Goal: Find contact information: Find contact information

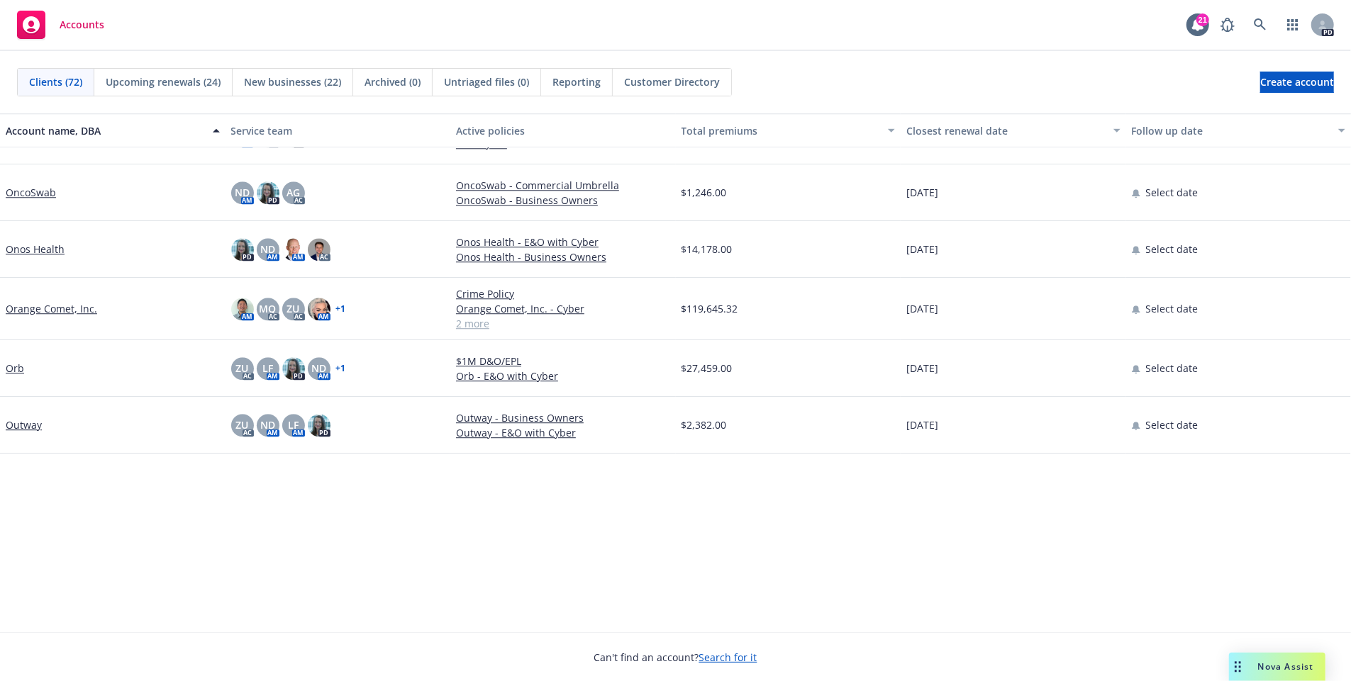
scroll to position [2473, 0]
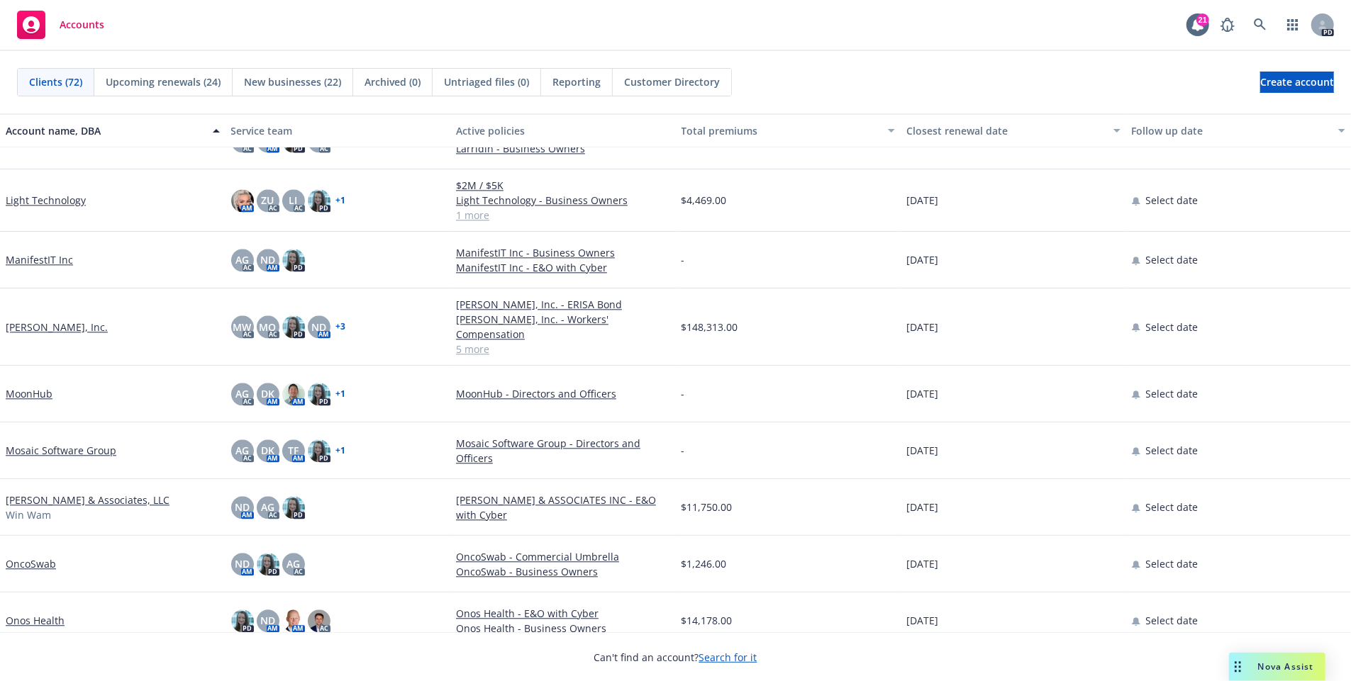
click at [32, 328] on div "[PERSON_NAME], Inc." at bounding box center [112, 327] width 225 height 77
click at [31, 320] on link "[PERSON_NAME], Inc." at bounding box center [57, 327] width 102 height 15
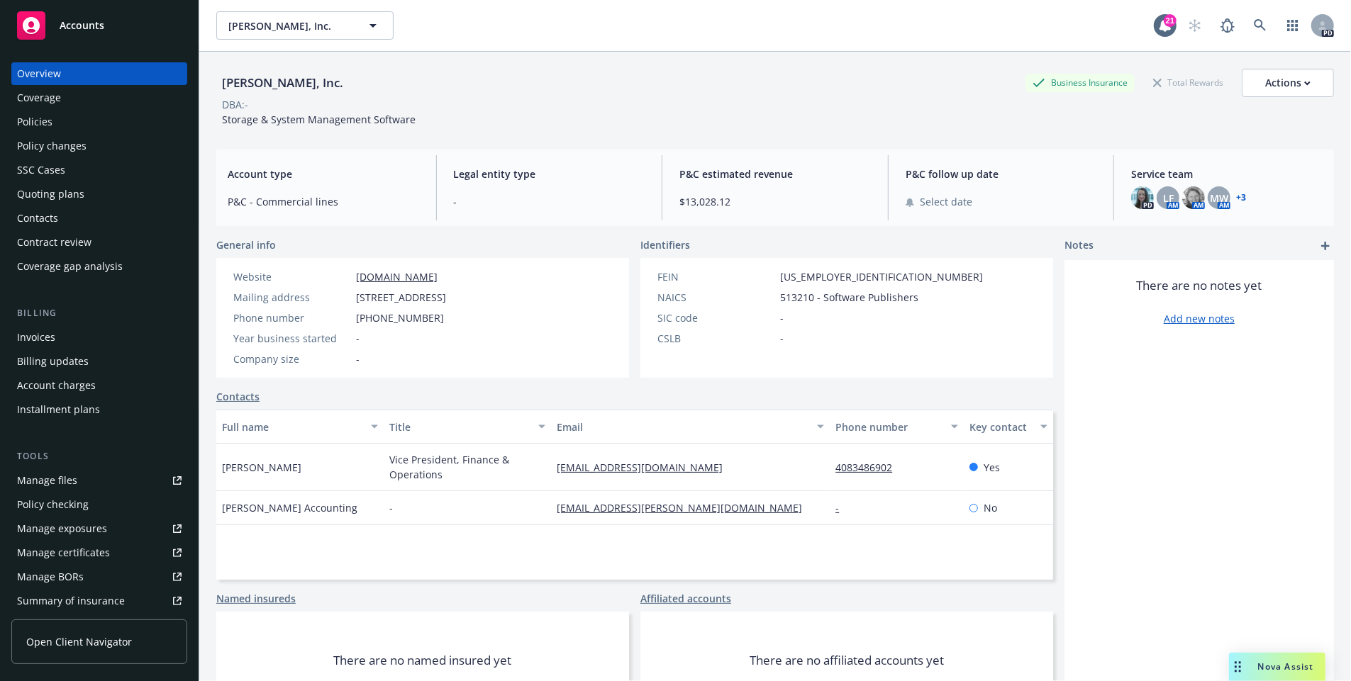
click at [74, 128] on div "Policies" at bounding box center [99, 122] width 164 height 23
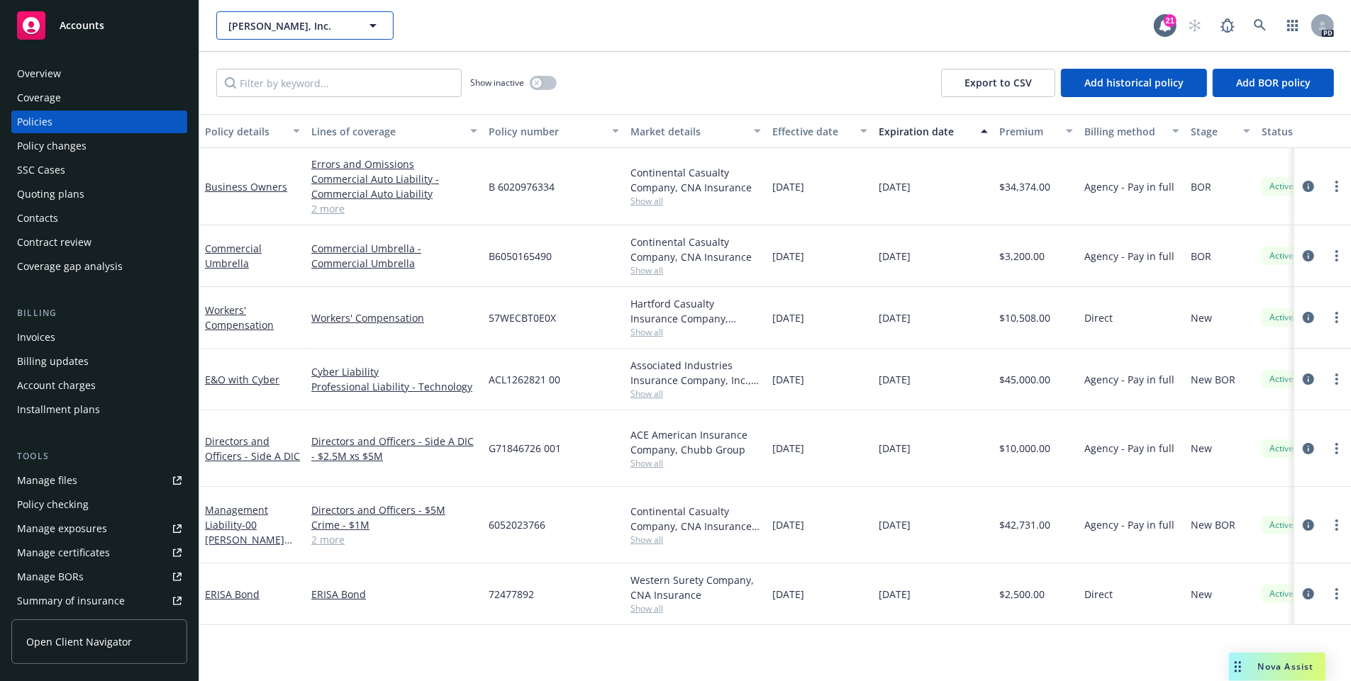
click at [306, 23] on span "[PERSON_NAME], Inc." at bounding box center [289, 25] width 123 height 15
click at [352, 30] on button "[PERSON_NAME], Inc." at bounding box center [304, 25] width 177 height 28
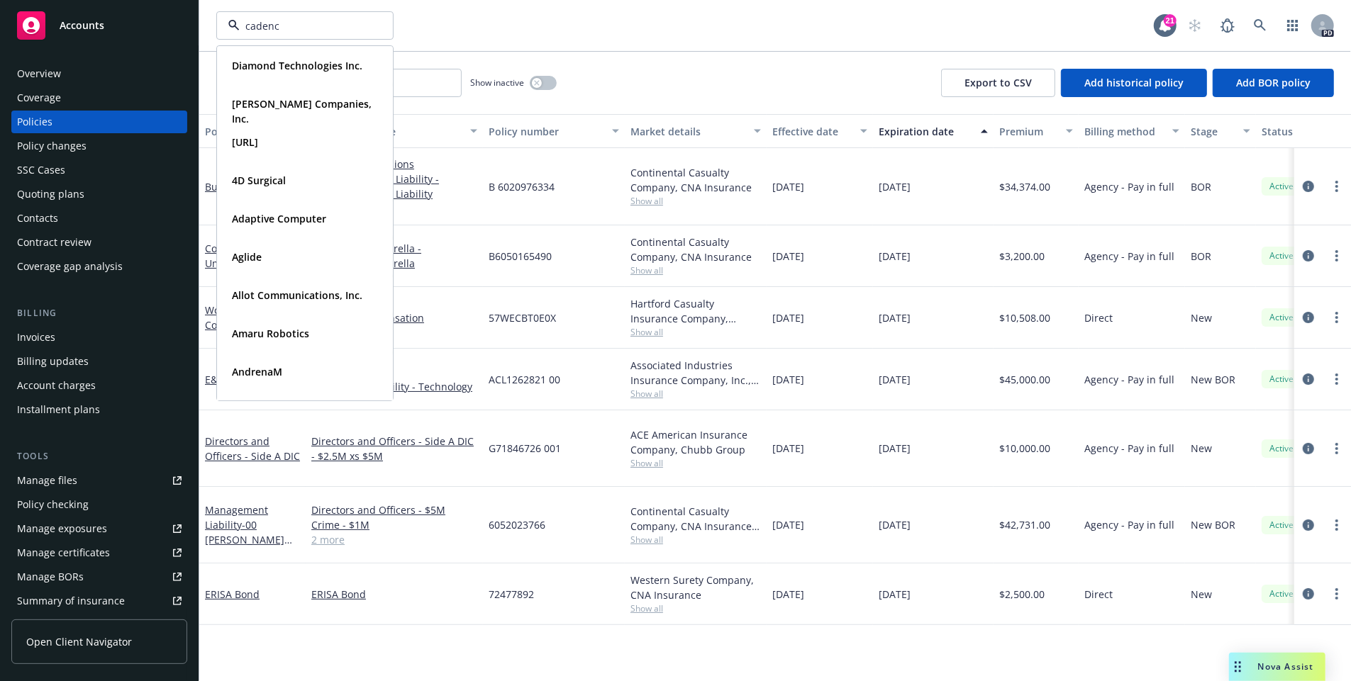
type input "cadence"
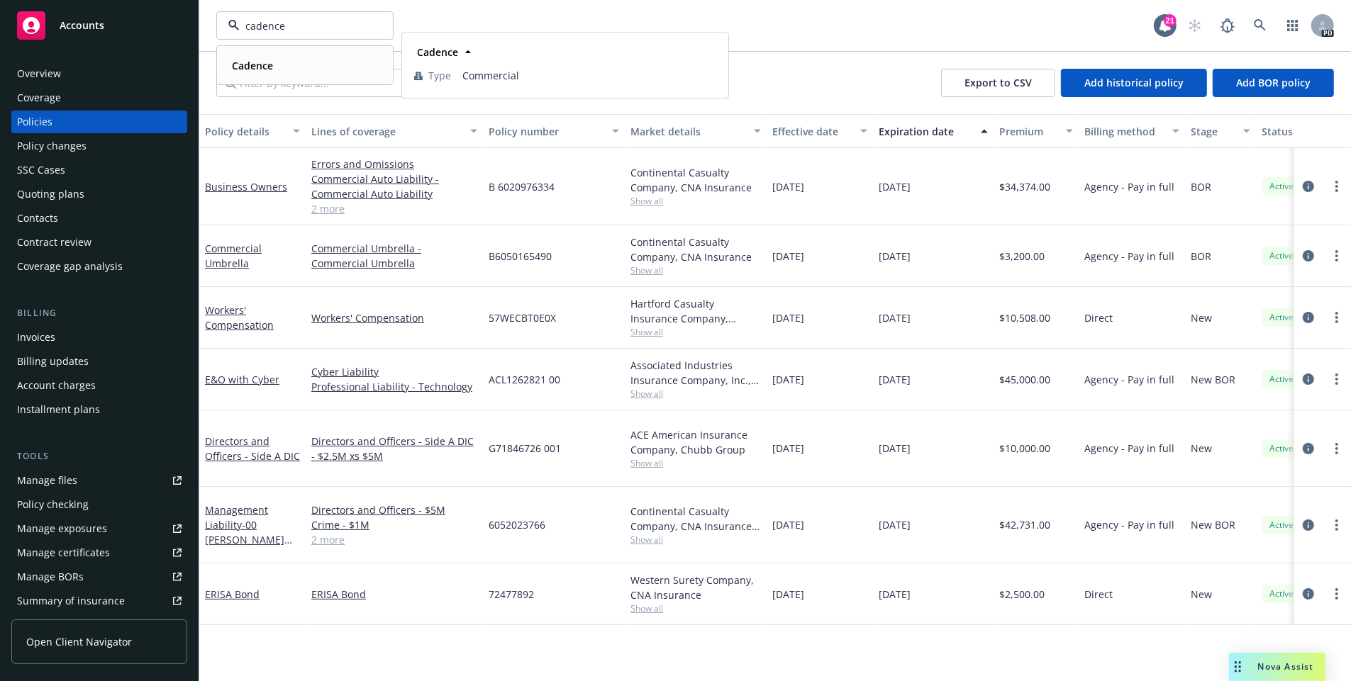
click at [282, 66] on div "Cadence" at bounding box center [304, 65] width 157 height 21
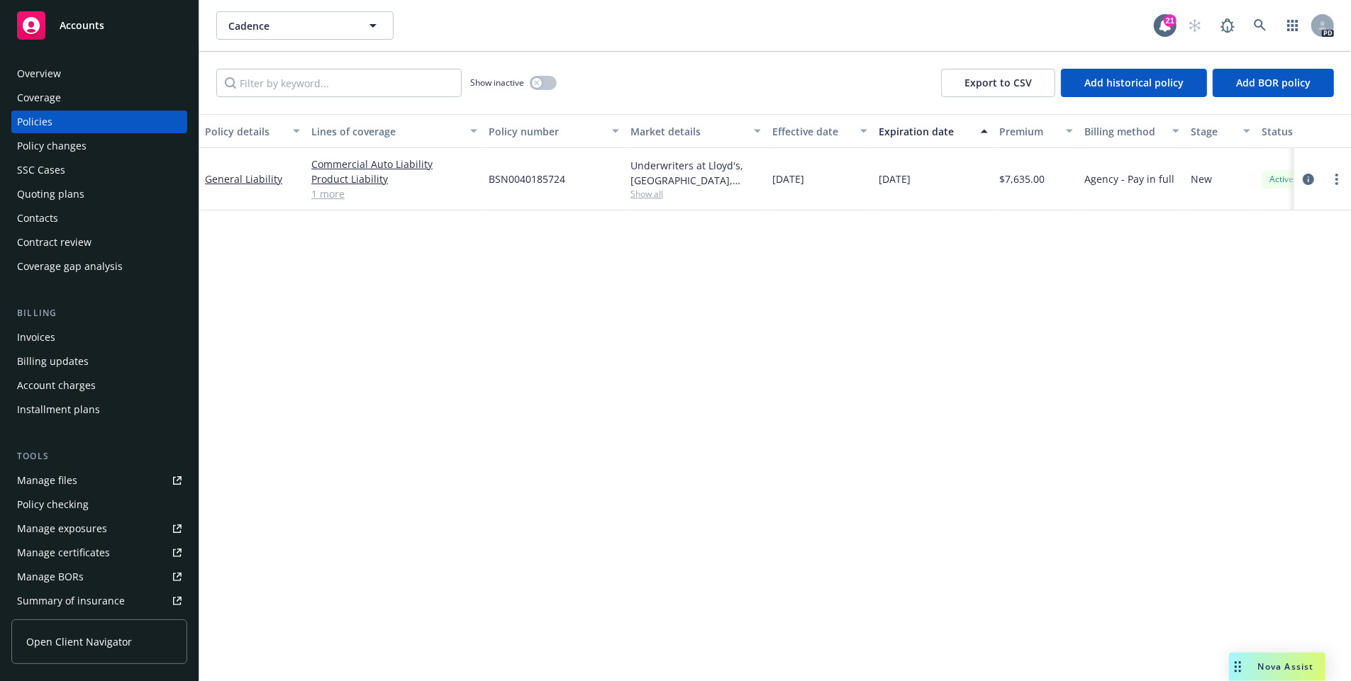
click at [308, 202] on div "Commercial Auto Liability Product Liability General Liability 1 more" at bounding box center [394, 179] width 177 height 62
click at [317, 199] on link "1 more" at bounding box center [394, 193] width 166 height 15
click at [312, 38] on button "Cadence" at bounding box center [304, 25] width 177 height 28
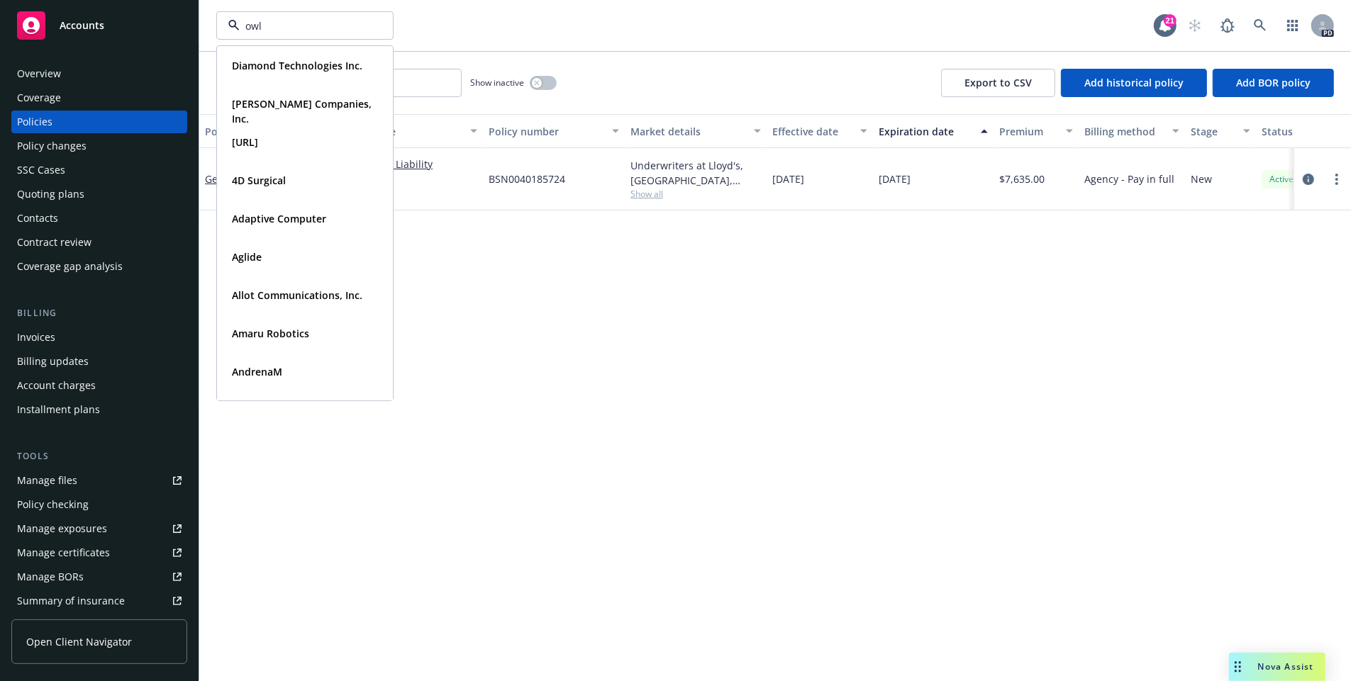
type input "owl"
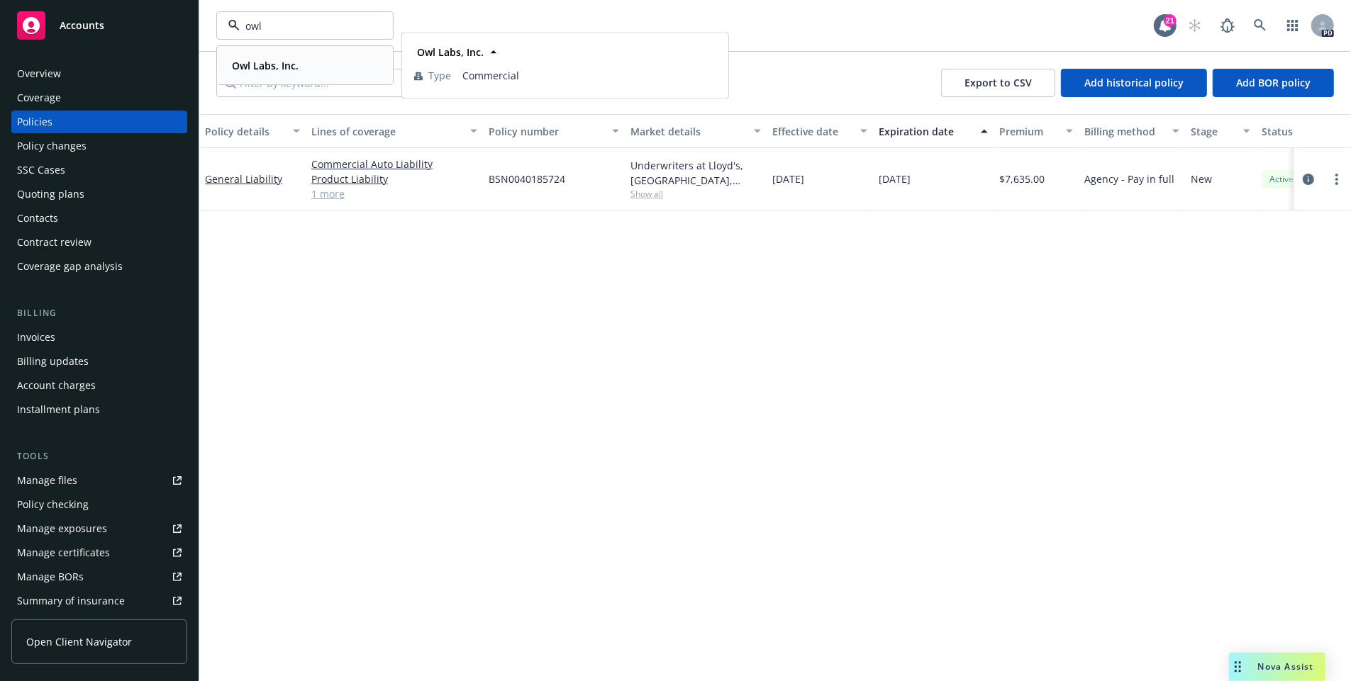
click at [271, 67] on strong "Owl Labs, Inc." at bounding box center [265, 65] width 67 height 13
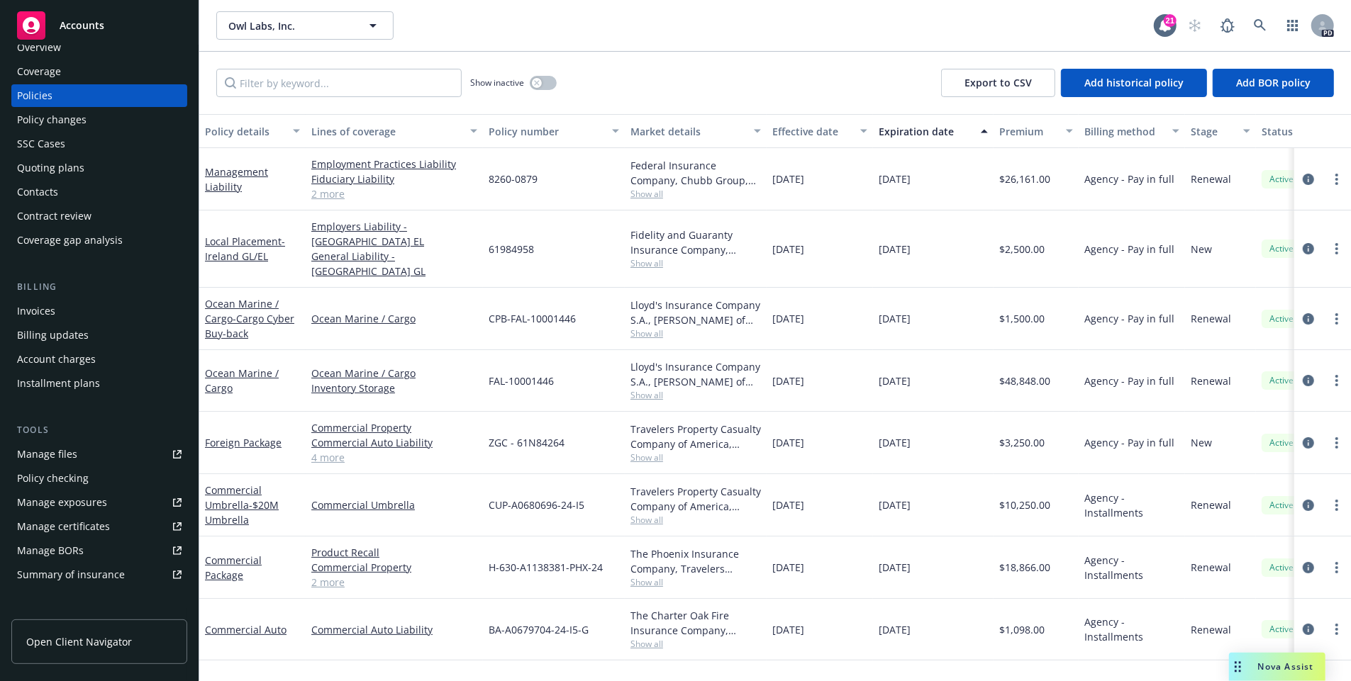
scroll to position [12, 0]
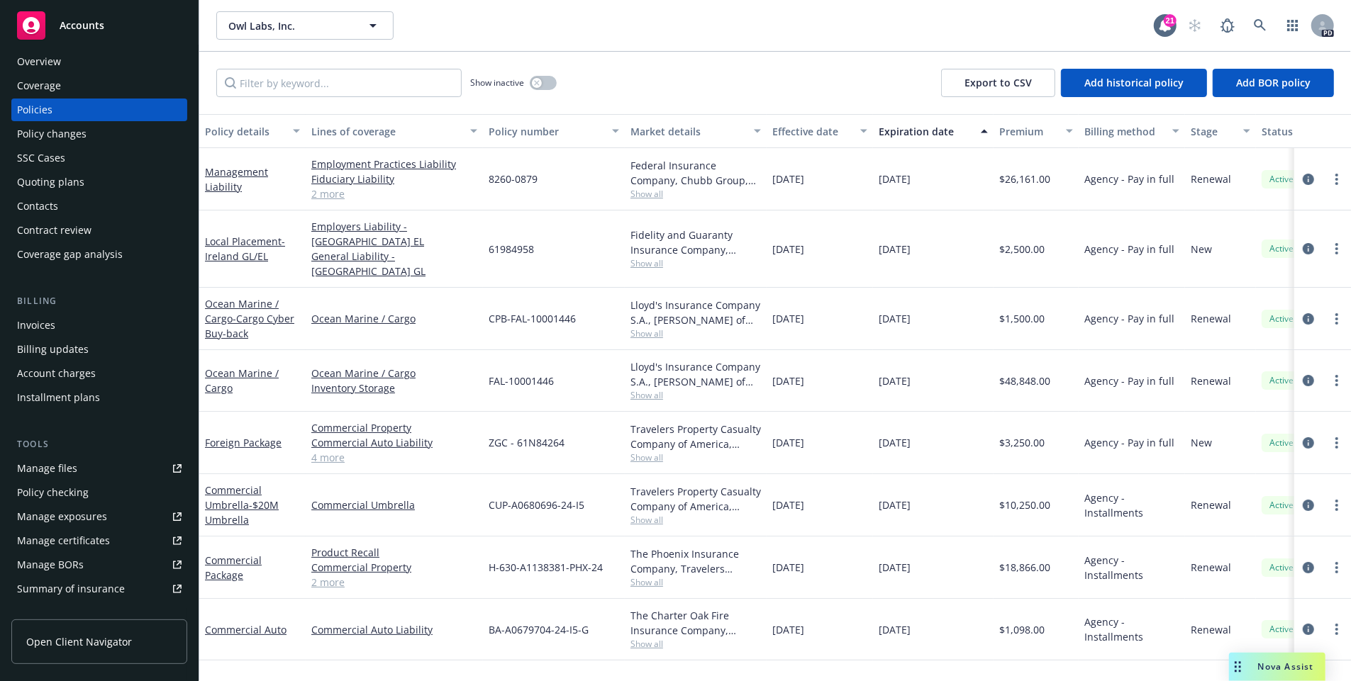
click at [87, 208] on div "Contacts" at bounding box center [99, 206] width 164 height 23
